Goal: Task Accomplishment & Management: Manage account settings

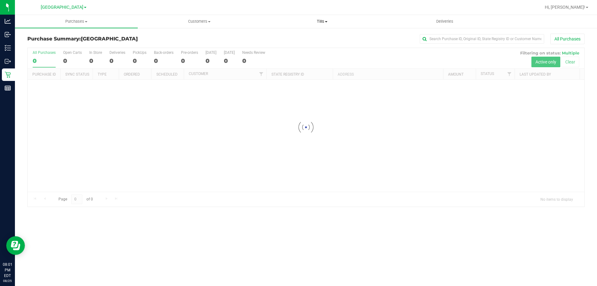
click at [320, 21] on span "Tills" at bounding box center [322, 22] width 122 height 6
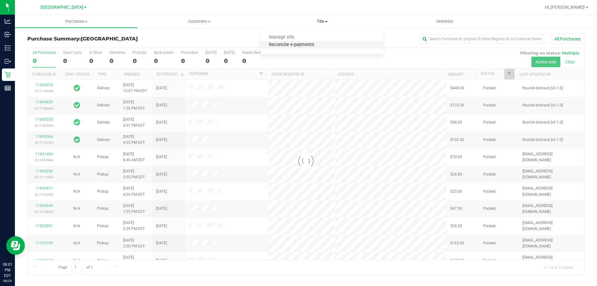
click at [286, 44] on span "Reconcile e-payments" at bounding box center [292, 44] width 62 height 5
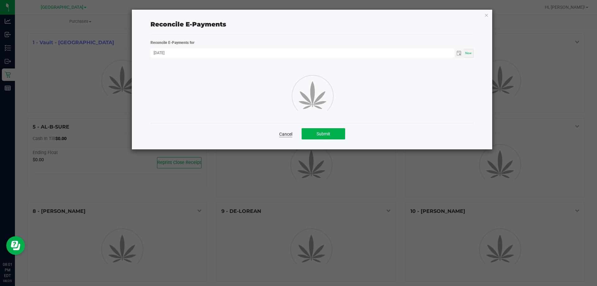
click at [282, 134] on link "Cancel" at bounding box center [285, 134] width 13 height 6
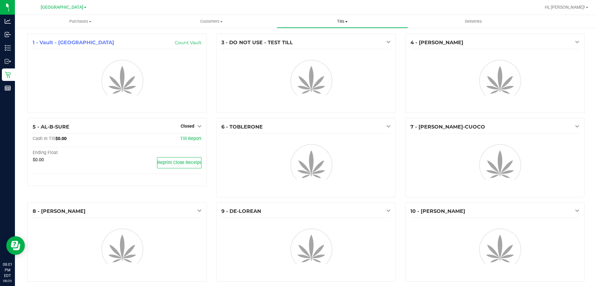
click at [342, 19] on span "Tills" at bounding box center [342, 22] width 130 height 6
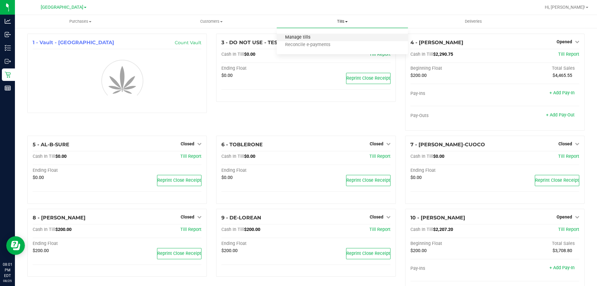
click at [305, 35] on span "Manage tills" at bounding box center [298, 37] width 42 height 5
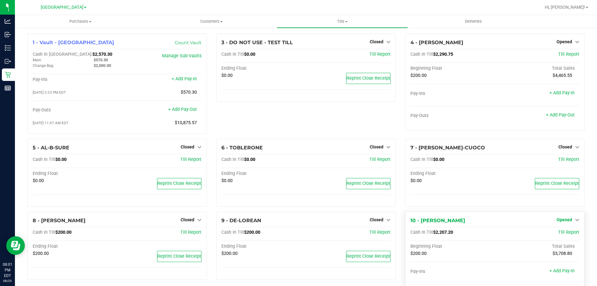
click at [570, 222] on link "Opened" at bounding box center [568, 219] width 23 height 5
click at [568, 235] on link "Close Till" at bounding box center [565, 232] width 17 height 5
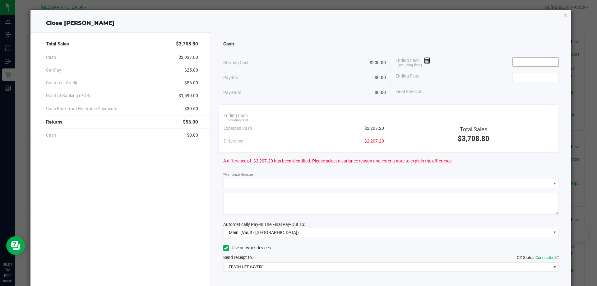
click at [524, 63] on input at bounding box center [536, 62] width 46 height 9
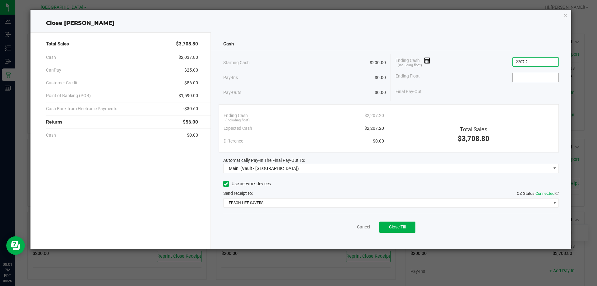
click at [535, 79] on input at bounding box center [536, 77] width 46 height 9
type input "$2,207.20"
click at [394, 227] on span "Close Till" at bounding box center [397, 226] width 17 height 5
type input "$200.00"
click at [354, 230] on link "Dismiss" at bounding box center [349, 227] width 15 height 7
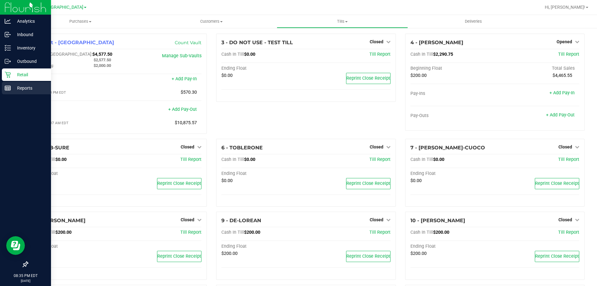
click at [11, 89] on p "Reports" at bounding box center [29, 87] width 37 height 7
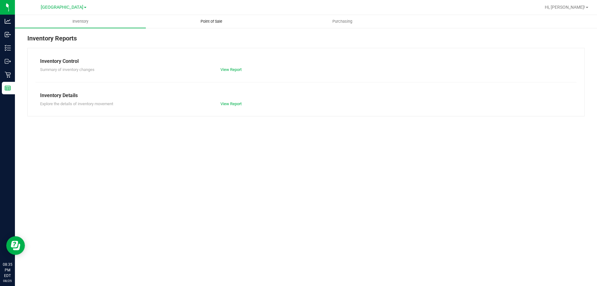
click at [221, 18] on uib-tab-heading "Point of Sale" at bounding box center [211, 21] width 130 height 12
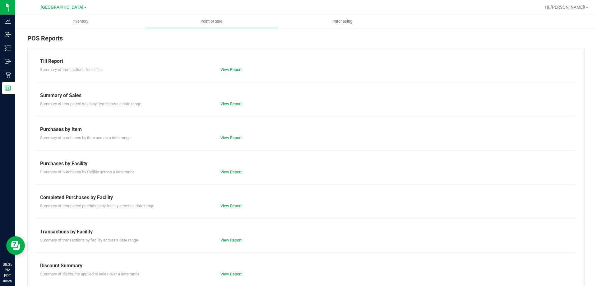
click at [234, 72] on div "View Report" at bounding box center [306, 70] width 180 height 6
click at [233, 69] on link "View Report" at bounding box center [231, 69] width 21 height 5
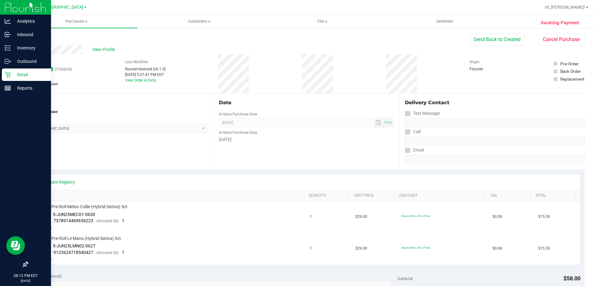
click at [11, 77] on p "Retail" at bounding box center [29, 74] width 37 height 7
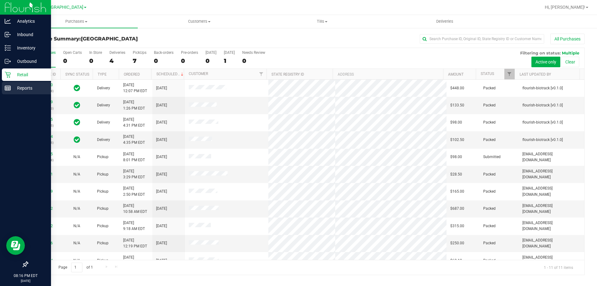
click at [28, 91] on p "Reports" at bounding box center [29, 87] width 37 height 7
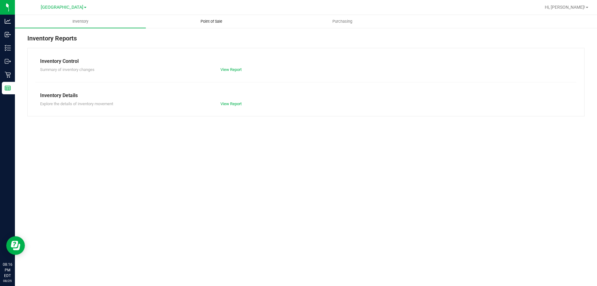
click at [203, 23] on span "Point of Sale" at bounding box center [211, 22] width 39 height 6
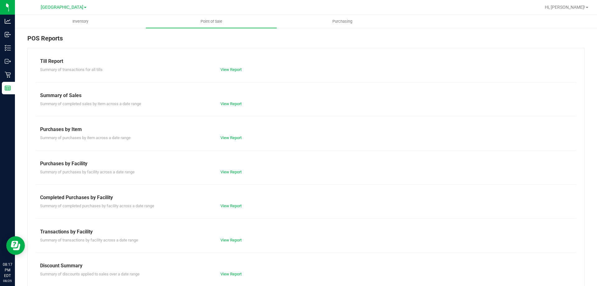
click at [239, 67] on div "View Report" at bounding box center [306, 70] width 180 height 6
click at [236, 67] on link "View Report" at bounding box center [231, 69] width 21 height 5
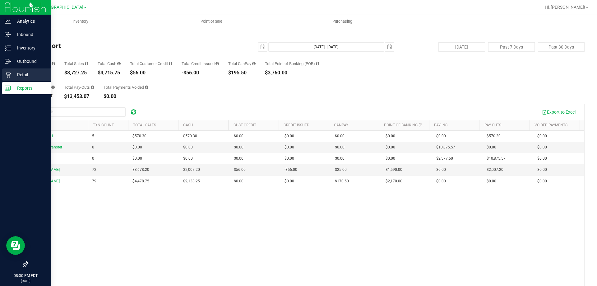
click at [16, 80] on div "Retail" at bounding box center [26, 74] width 49 height 12
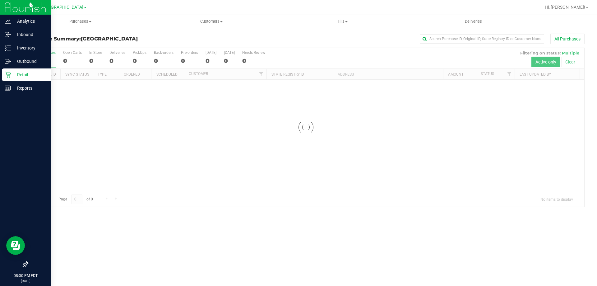
click at [343, 29] on div "Purchase Summary: [GEOGRAPHIC_DATA] All Purchases Loading... All Purchases 0 Op…" at bounding box center [306, 120] width 582 height 186
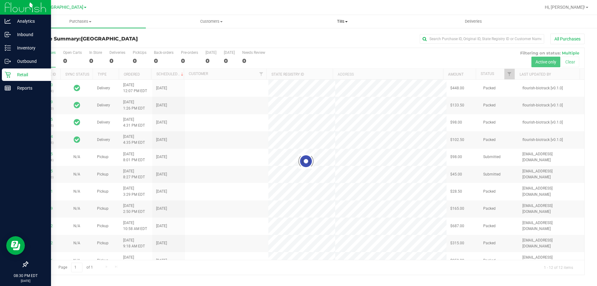
click at [340, 23] on span "Tills" at bounding box center [342, 22] width 130 height 6
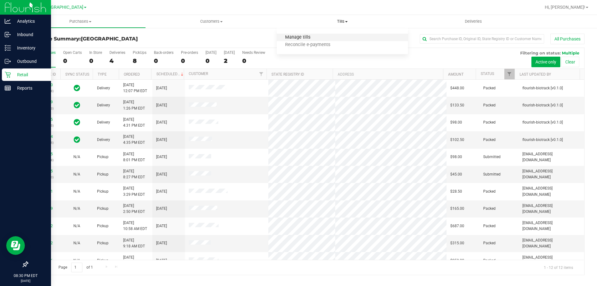
click at [318, 38] on span "Manage tills" at bounding box center [298, 37] width 42 height 5
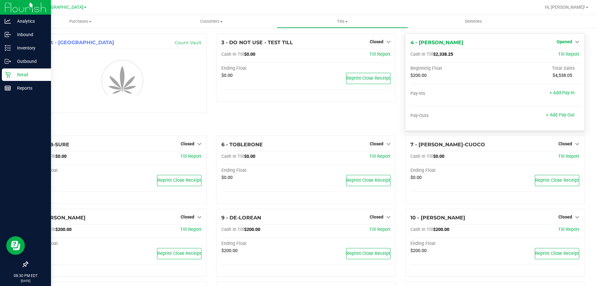
click at [575, 43] on icon at bounding box center [577, 42] width 4 height 4
click at [563, 55] on link "Close Till" at bounding box center [565, 54] width 17 height 5
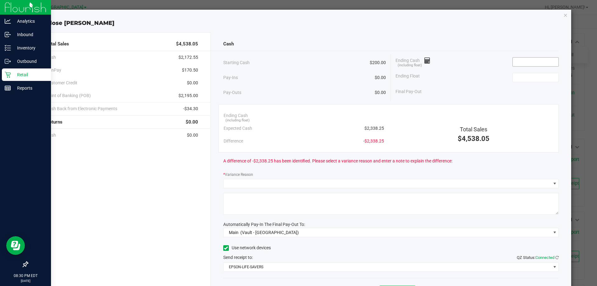
click at [524, 58] on div "Ending Cash (including float)" at bounding box center [477, 62] width 163 height 16
click at [525, 60] on input at bounding box center [536, 62] width 46 height 9
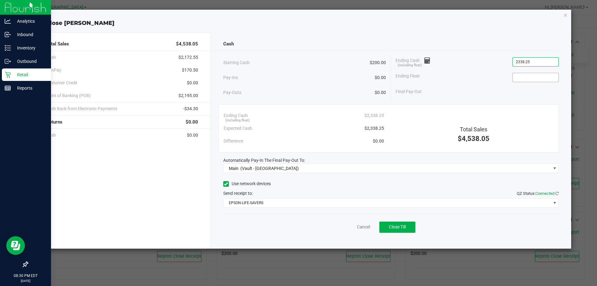
type input "$2,338.25"
click at [535, 79] on input at bounding box center [536, 77] width 46 height 9
click at [406, 230] on button "Close Till" at bounding box center [397, 226] width 36 height 11
type input "$200.00"
click at [354, 226] on link "Dismiss" at bounding box center [349, 227] width 15 height 7
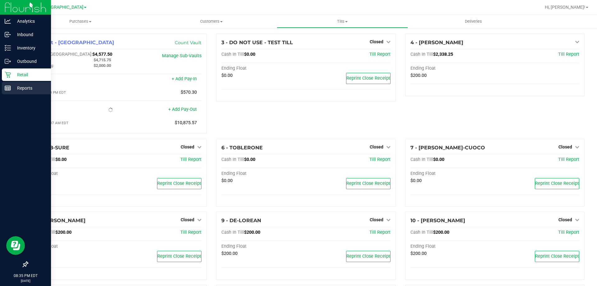
click at [22, 87] on p "Reports" at bounding box center [29, 87] width 37 height 7
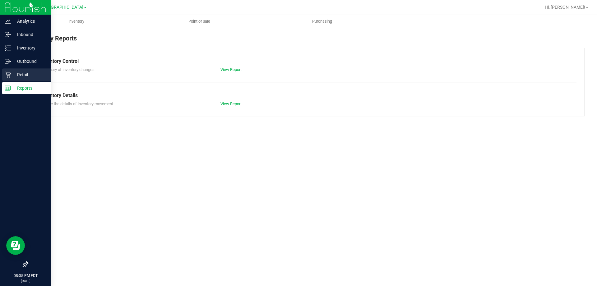
click at [13, 77] on p "Retail" at bounding box center [29, 74] width 37 height 7
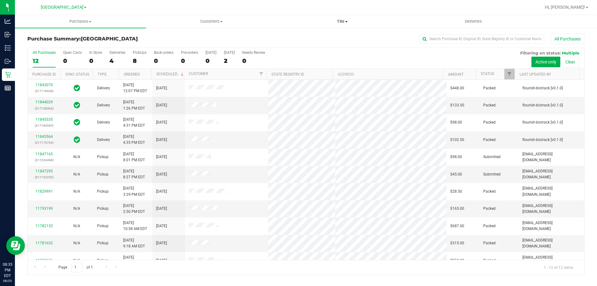
click at [337, 22] on span "Tills" at bounding box center [342, 22] width 130 height 6
click at [318, 45] on span "Reconcile e-payments" at bounding box center [308, 44] width 62 height 5
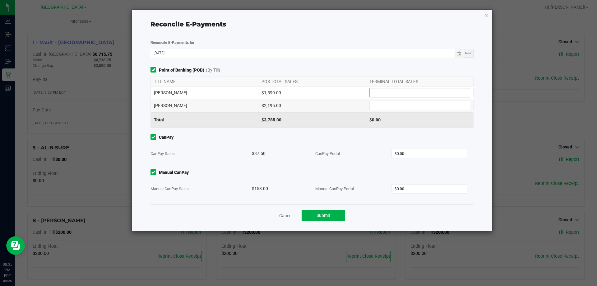
click at [405, 93] on input at bounding box center [420, 92] width 100 height 9
type input "$1,590.00"
click at [388, 107] on input at bounding box center [420, 105] width 100 height 9
type input "$2,195.00"
click at [430, 149] on input "0" at bounding box center [430, 153] width 76 height 9
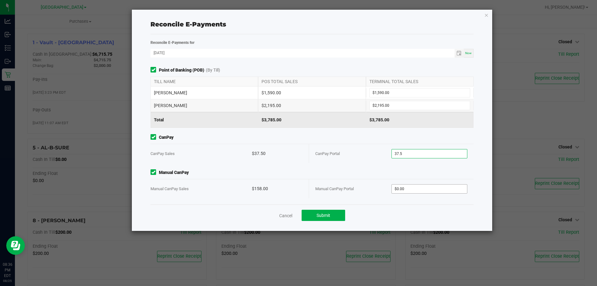
type input "$37.50"
click at [423, 187] on input "0" at bounding box center [430, 188] width 76 height 9
type input "$158.00"
click at [339, 215] on button "Submit" at bounding box center [324, 215] width 44 height 11
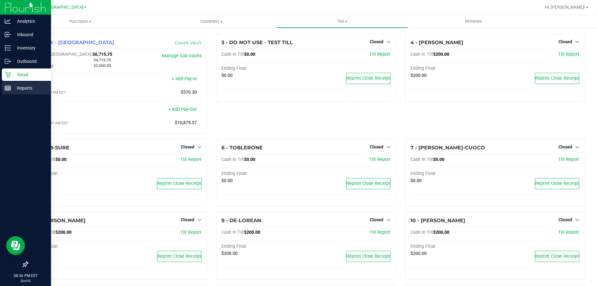
click at [9, 87] on icon at bounding box center [8, 88] width 6 height 6
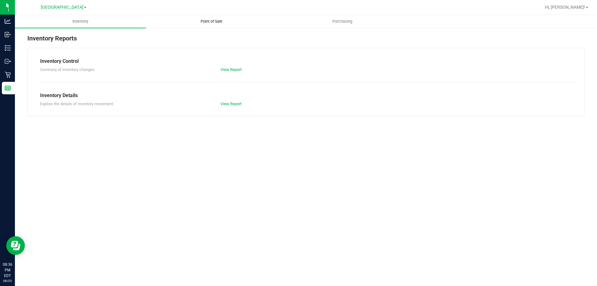
click at [230, 22] on span "Point of Sale" at bounding box center [211, 22] width 39 height 6
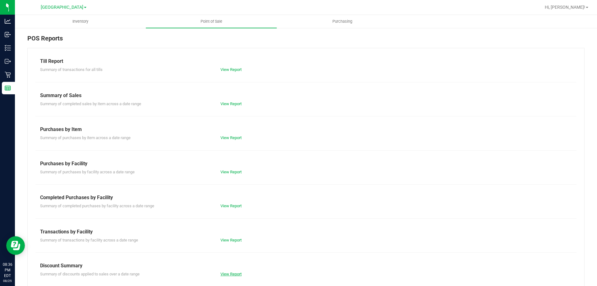
click at [239, 272] on link "View Report" at bounding box center [231, 274] width 21 height 5
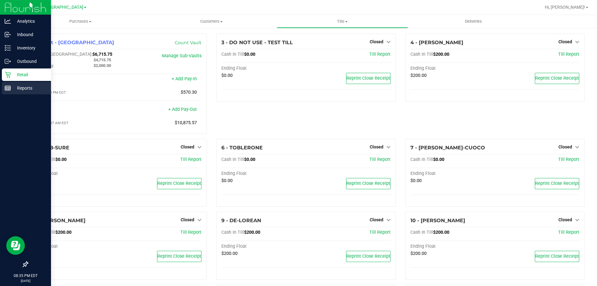
click at [5, 89] on div "Reports" at bounding box center [26, 88] width 49 height 12
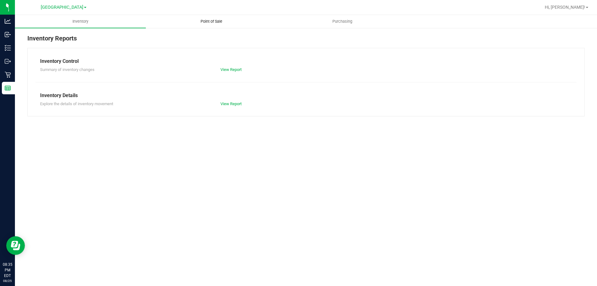
click at [206, 24] on uib-tab-heading "Point of Sale" at bounding box center [211, 21] width 130 height 12
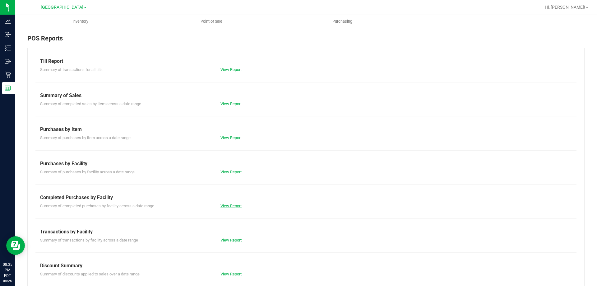
click at [232, 205] on link "View Report" at bounding box center [231, 205] width 21 height 5
